Goal: Task Accomplishment & Management: Use online tool/utility

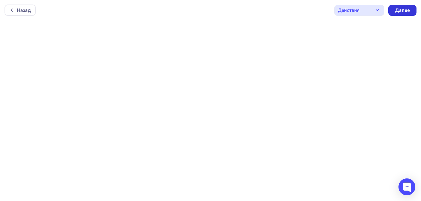
scroll to position [1, 0]
click at [401, 8] on div "Далее" at bounding box center [402, 9] width 15 height 6
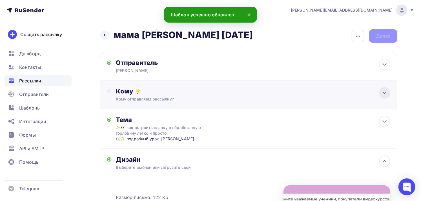
click at [381, 92] on icon at bounding box center [384, 92] width 7 height 7
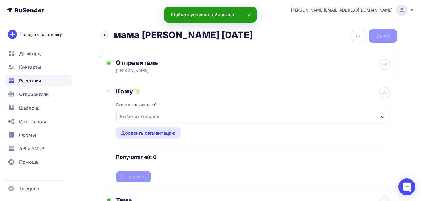
click at [151, 114] on div "Выберите список" at bounding box center [140, 116] width 44 height 10
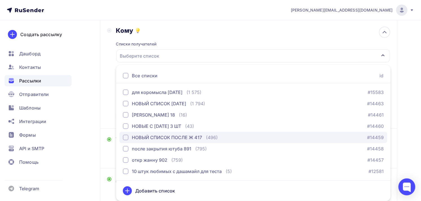
click at [159, 138] on div "НОВЫЙ СПИСОК ПОСЛЕ Ж 417" at bounding box center [167, 137] width 70 height 7
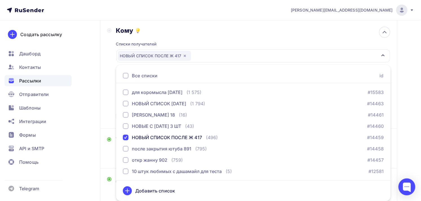
click at [103, 105] on div "Кому Списки получателей НОВЫЙ СПИСОК ПОСЛЕ Ж 417 Все списки id для коромысла [D…" at bounding box center [248, 74] width 297 height 109
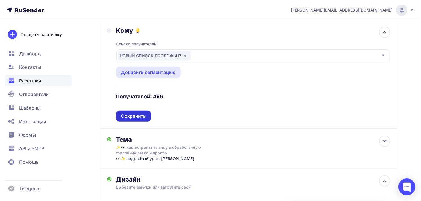
click at [131, 113] on div "Сохранить" at bounding box center [133, 116] width 25 height 6
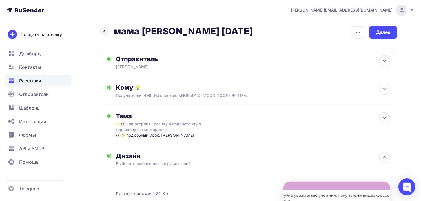
scroll to position [0, 0]
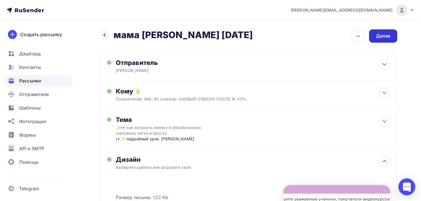
click at [381, 35] on div "Далее" at bounding box center [383, 36] width 15 height 6
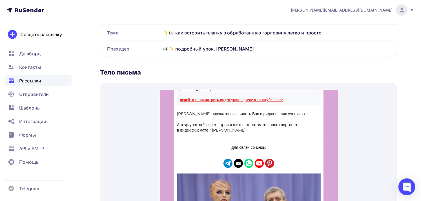
scroll to position [376, 0]
click at [240, 95] on strong "перейти и посмотреть видео урок в дзене или ютубе = >>>" at bounding box center [230, 92] width 103 height 4
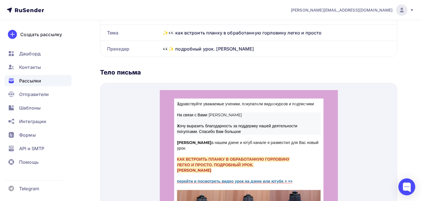
scroll to position [0, 0]
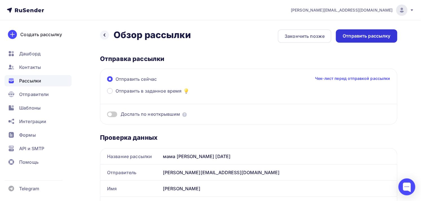
click at [361, 37] on div "Отправить рассылку" at bounding box center [367, 36] width 48 height 6
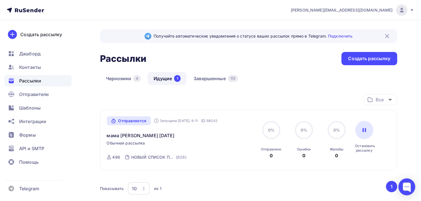
click at [411, 8] on icon at bounding box center [412, 10] width 5 height 5
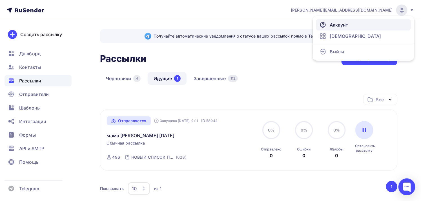
click at [344, 20] on link "Аккаунт" at bounding box center [363, 24] width 95 height 11
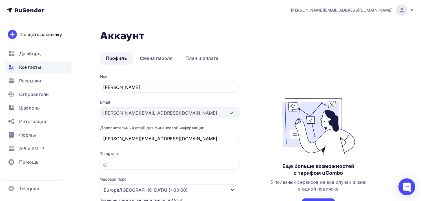
click at [34, 65] on span "Контакты" at bounding box center [30, 67] width 22 height 7
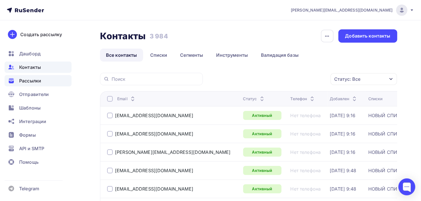
click at [30, 78] on span "Рассылки" at bounding box center [30, 80] width 22 height 7
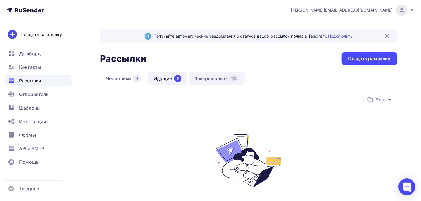
click at [211, 79] on link "Завершенные 113" at bounding box center [217, 78] width 56 height 13
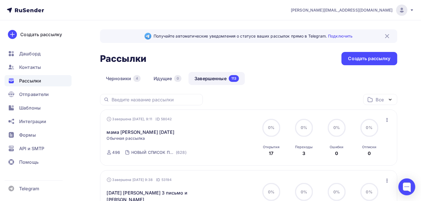
scroll to position [31, 0]
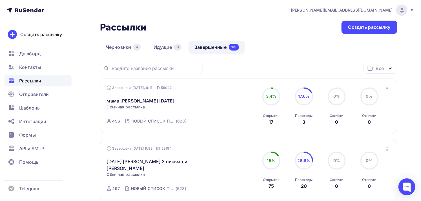
click at [387, 89] on icon "button" at bounding box center [387, 89] width 1 height 4
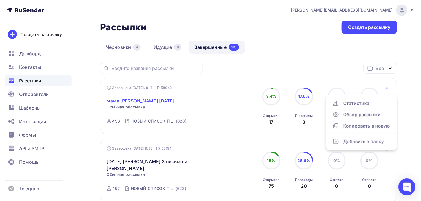
click at [121, 100] on link "мама [PERSON_NAME] [DATE]" at bounding box center [141, 100] width 68 height 7
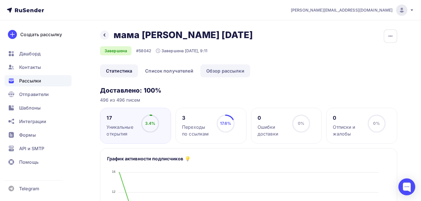
click at [225, 70] on link "Обзор рассылки" at bounding box center [225, 70] width 50 height 13
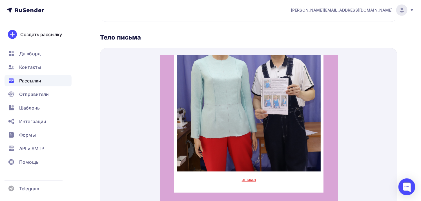
scroll to position [209, 0]
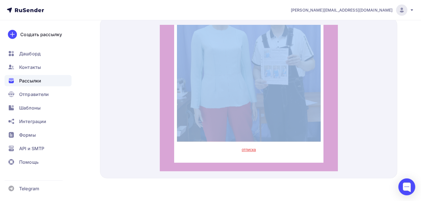
drag, startPoint x: 177, startPoint y: 30, endPoint x: 294, endPoint y: 125, distance: 151.0
copy td "L ipsumdolors ametconse adipisc, elitseddoe temporincid u laboreetdo Ma aliqu e…"
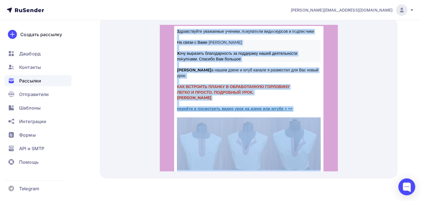
scroll to position [0, 0]
